Goal: Task Accomplishment & Management: Use online tool/utility

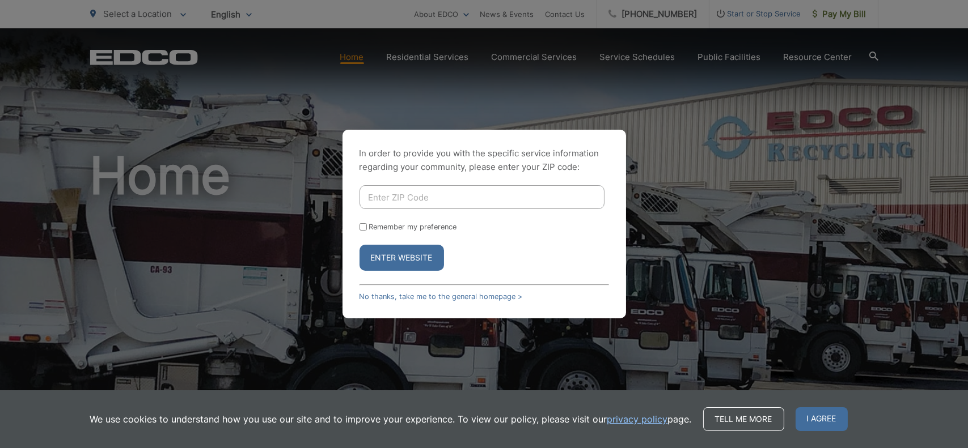
click at [478, 196] on input "Enter ZIP Code" at bounding box center [481, 197] width 245 height 24
type input "92026"
click at [408, 257] on button "Enter Website" at bounding box center [401, 258] width 84 height 26
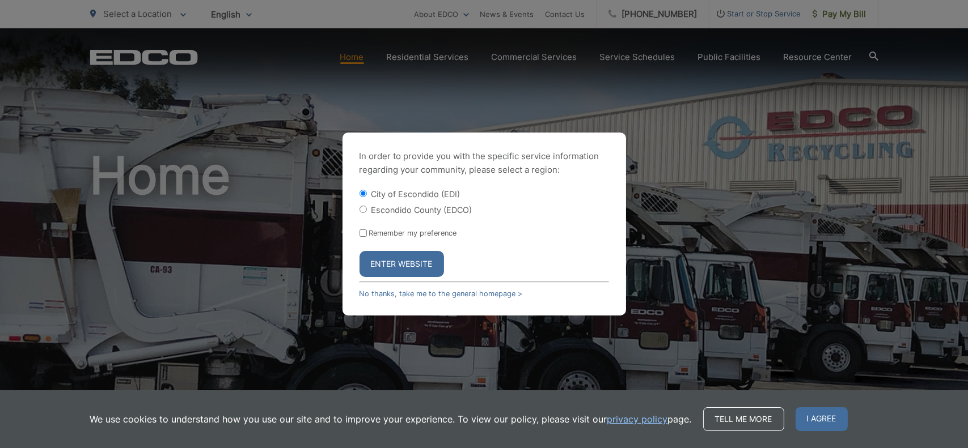
click at [386, 212] on label "Escondido County (EDCO)" at bounding box center [421, 210] width 101 height 10
click at [367, 212] on input "Escondido County (EDCO)" at bounding box center [362, 209] width 7 height 7
radio input "true"
click at [410, 259] on button "Enter Website" at bounding box center [401, 264] width 84 height 26
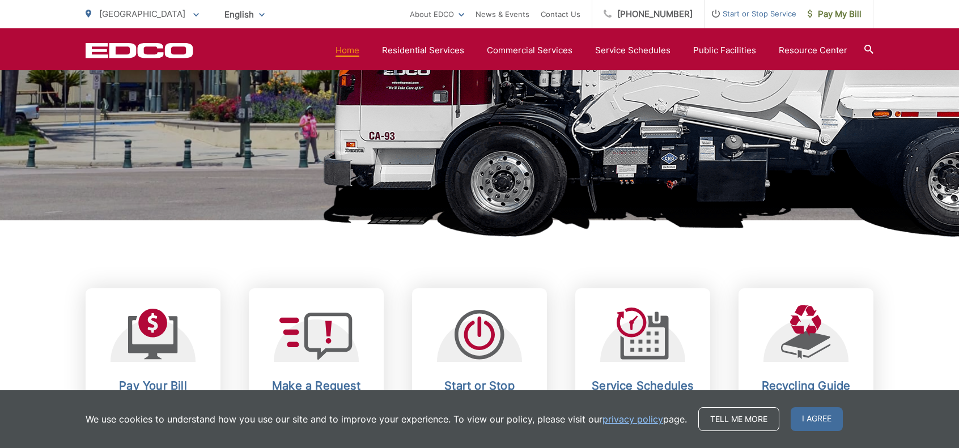
scroll to position [438, 0]
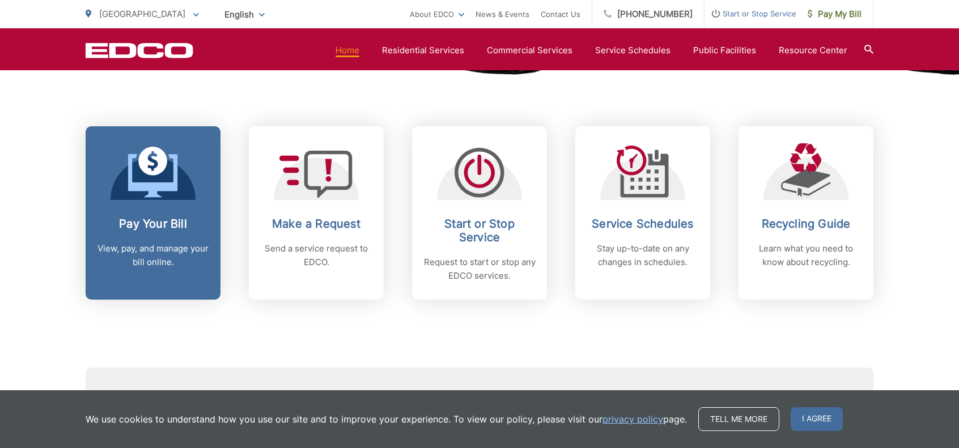
click at [159, 227] on h2 "Pay Your Bill" at bounding box center [153, 224] width 112 height 14
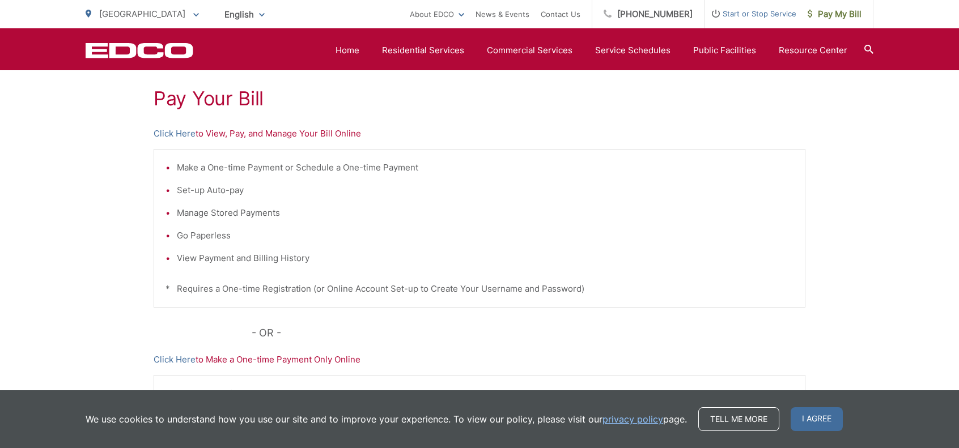
scroll to position [196, 0]
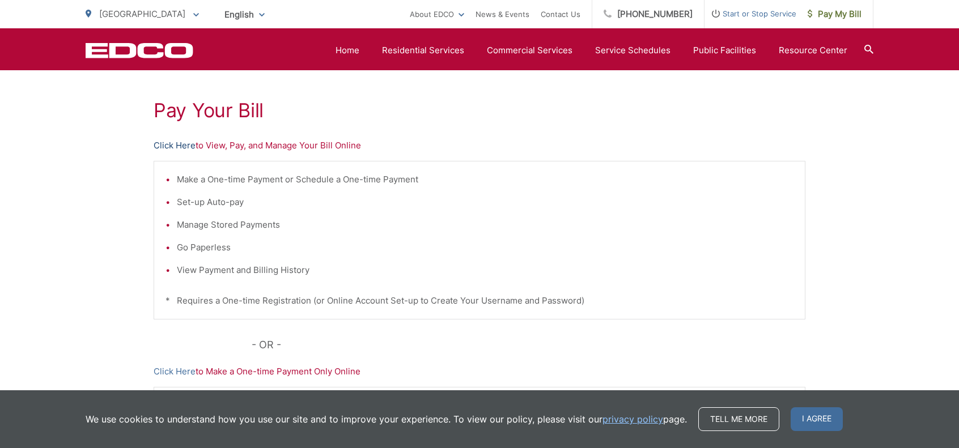
click at [180, 142] on link "Click Here" at bounding box center [175, 146] width 42 height 14
